Goal: Task Accomplishment & Management: Complete application form

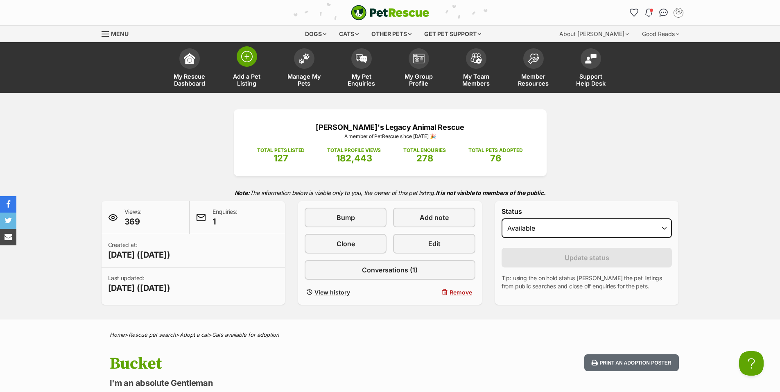
click at [246, 57] on img at bounding box center [246, 56] width 11 height 11
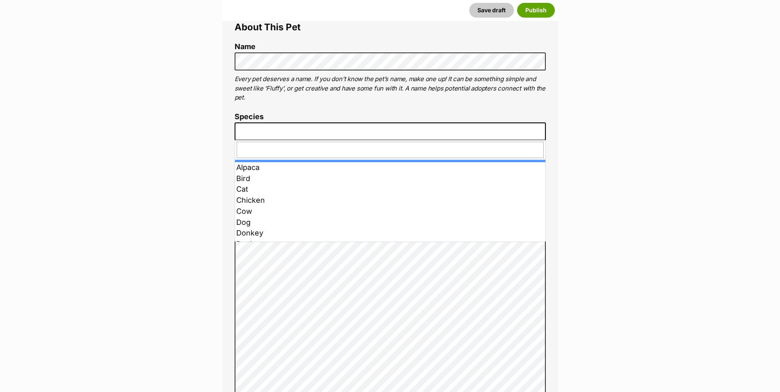
click at [295, 131] on span at bounding box center [390, 131] width 311 height 18
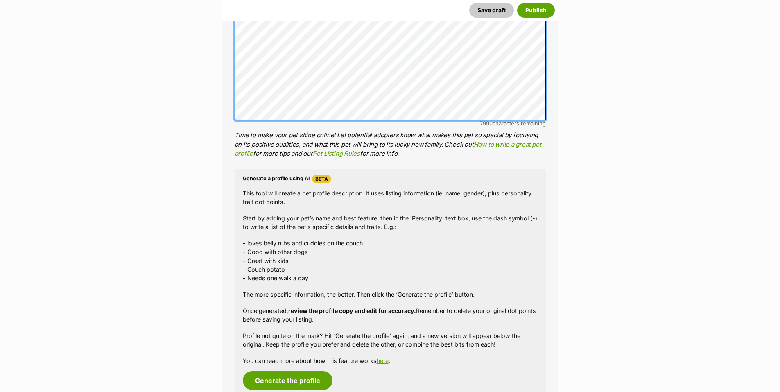
scroll to position [601, 0]
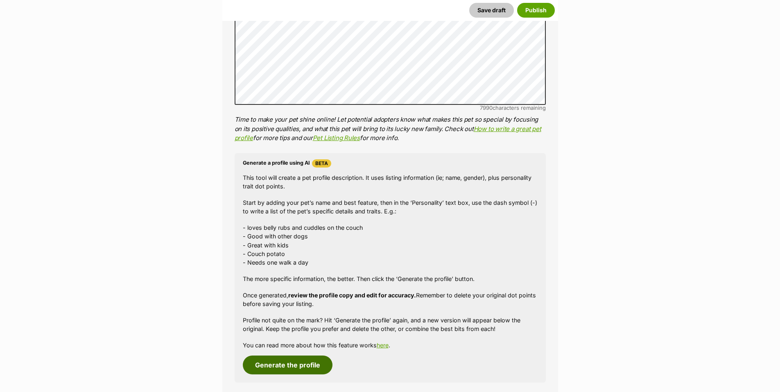
click at [289, 367] on button "Generate the profile" at bounding box center [288, 365] width 90 height 19
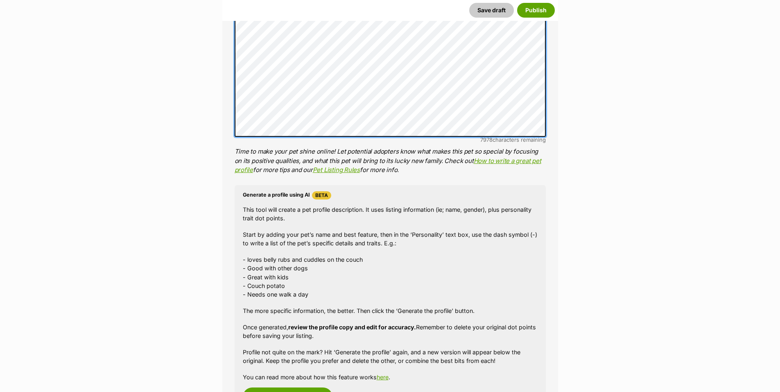
scroll to position [571, 0]
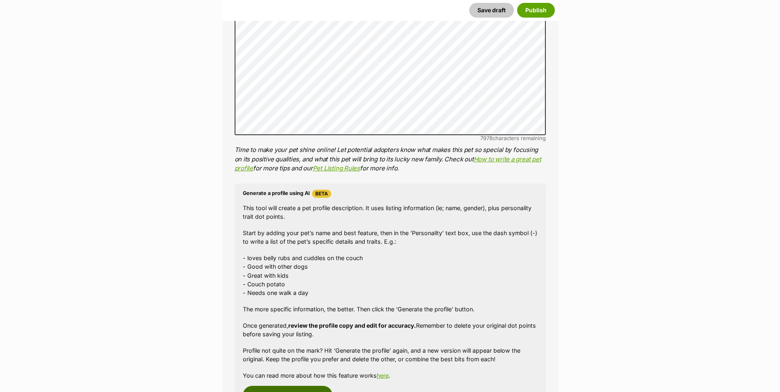
click at [304, 388] on button "Generate the profile" at bounding box center [288, 395] width 90 height 19
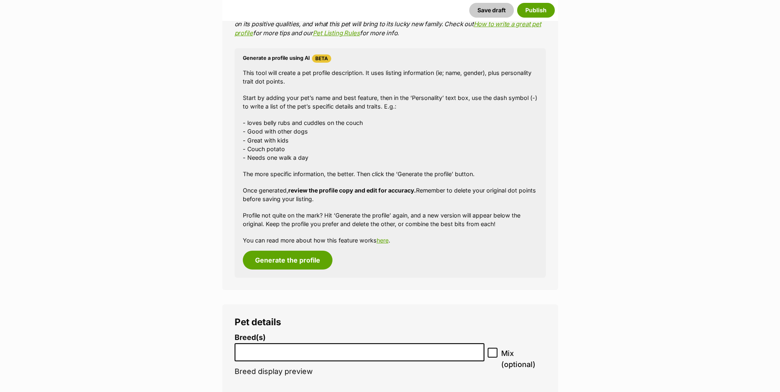
scroll to position [721, 0]
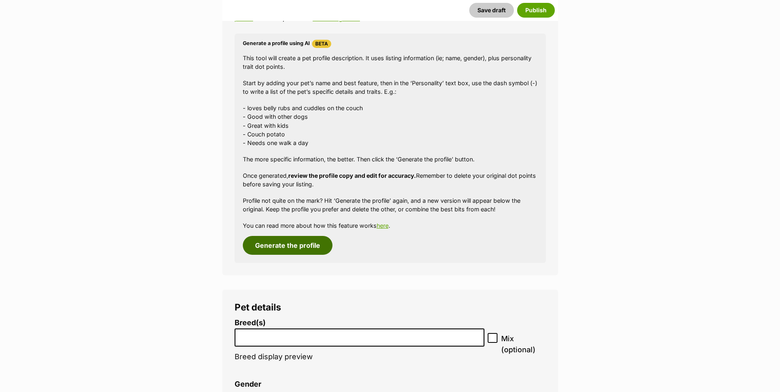
click at [288, 249] on button "Generate the profile" at bounding box center [288, 245] width 90 height 19
click at [283, 251] on button "Generate the profile" at bounding box center [288, 245] width 90 height 19
click at [294, 245] on button "Generate the profile" at bounding box center [288, 245] width 90 height 19
click at [298, 243] on button "Generate the profile" at bounding box center [288, 245] width 90 height 19
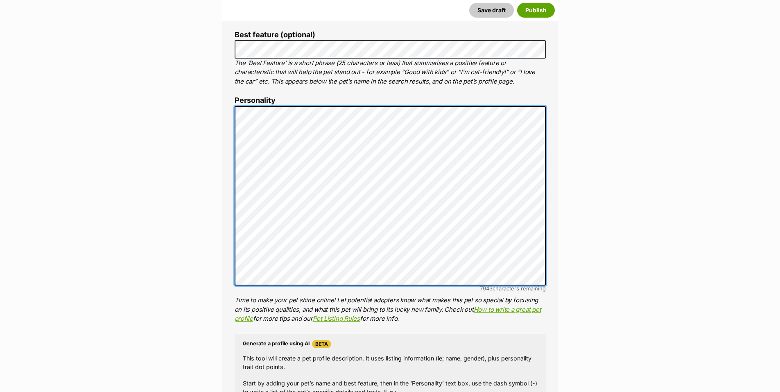
scroll to position [25, 0]
